Goal: Task Accomplishment & Management: Manage account settings

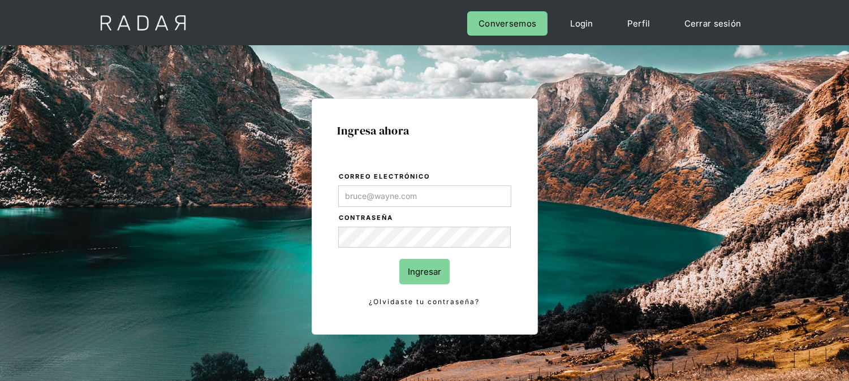
type input "[EMAIL_ADDRESS][DOMAIN_NAME]"
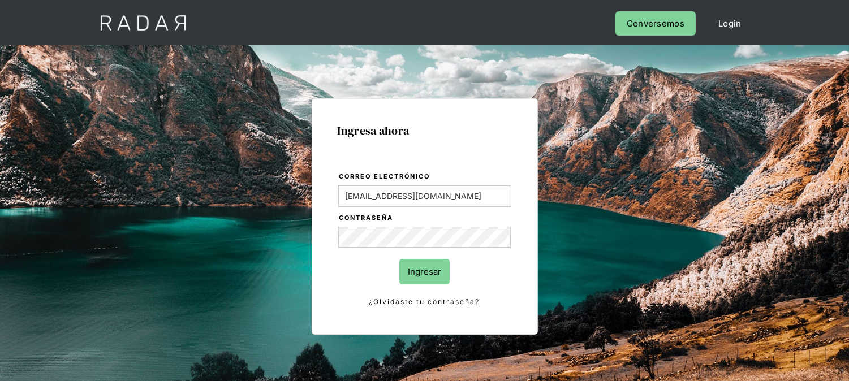
click at [415, 262] on input "Ingresar" at bounding box center [424, 271] width 50 height 25
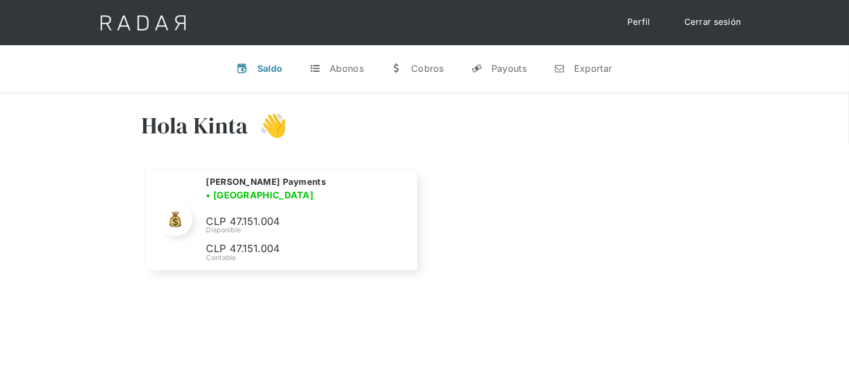
click at [513, 223] on div "Nombre de la empresa • [GEOGRAPHIC_DATA] • Desconectada N/A Disponible N/A Cont…" at bounding box center [424, 227] width 565 height 118
